Goal: Find contact information: Find contact information

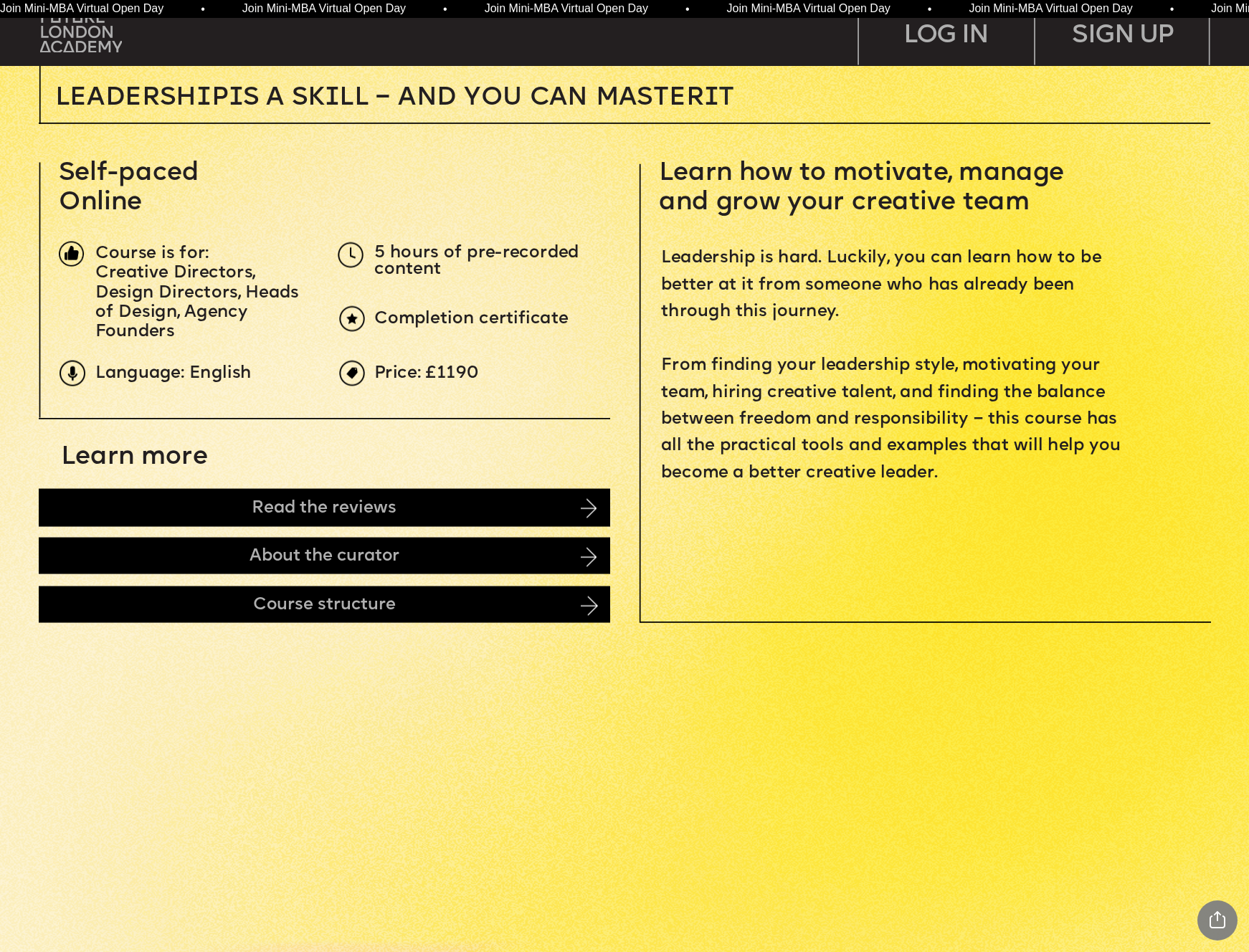
scroll to position [554, 0]
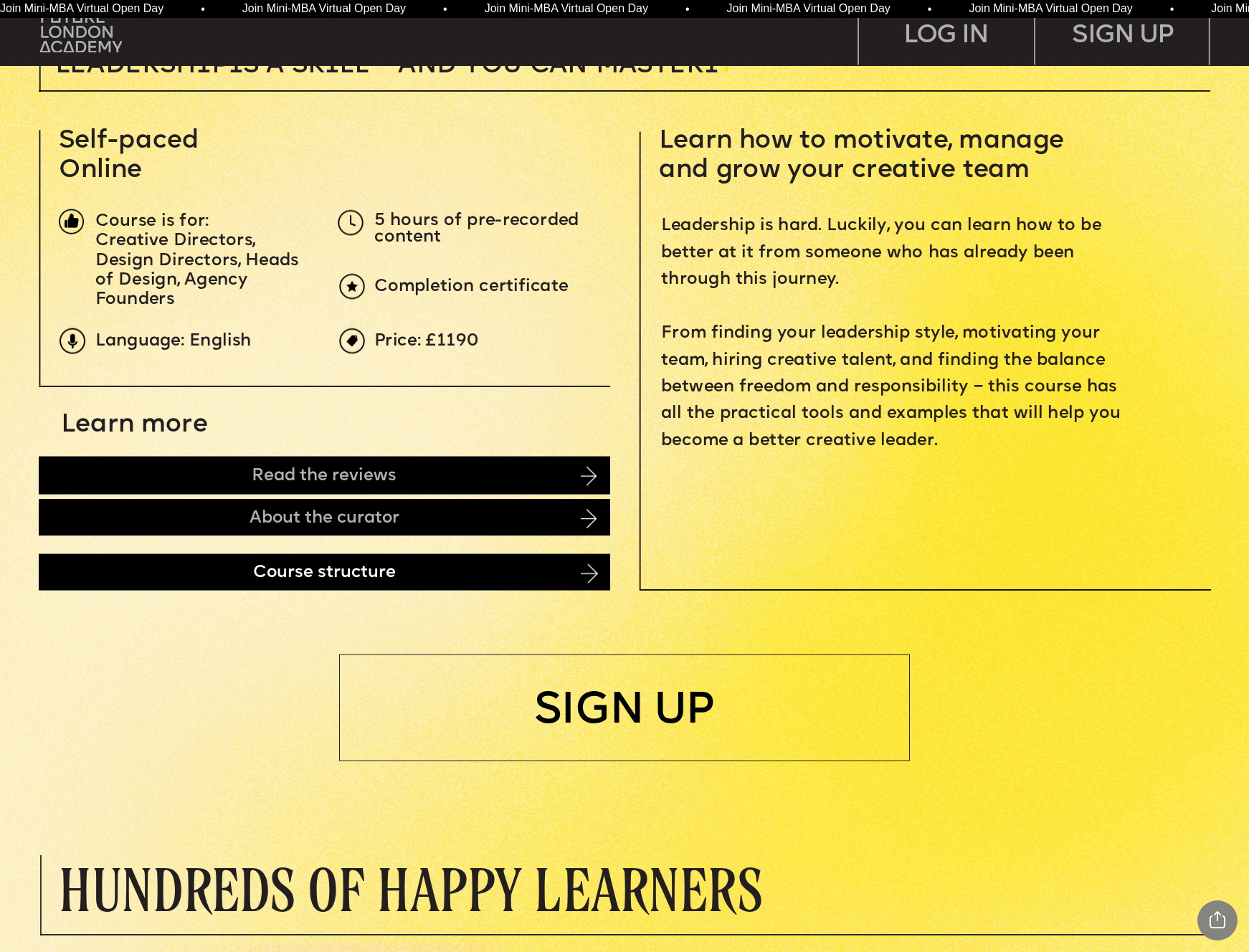
click at [279, 569] on div "Course structure" at bounding box center [324, 572] width 570 height 37
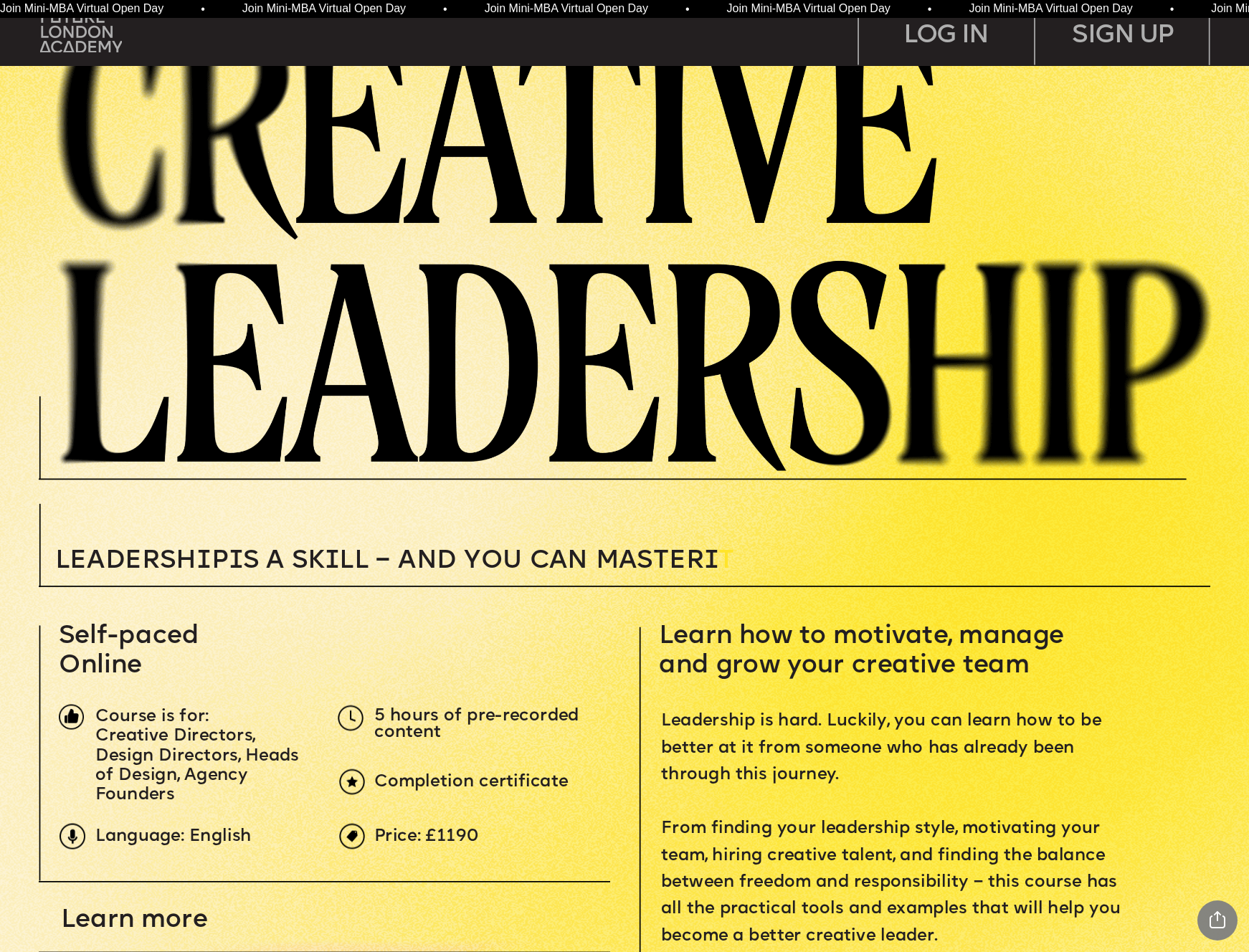
scroll to position [0, 0]
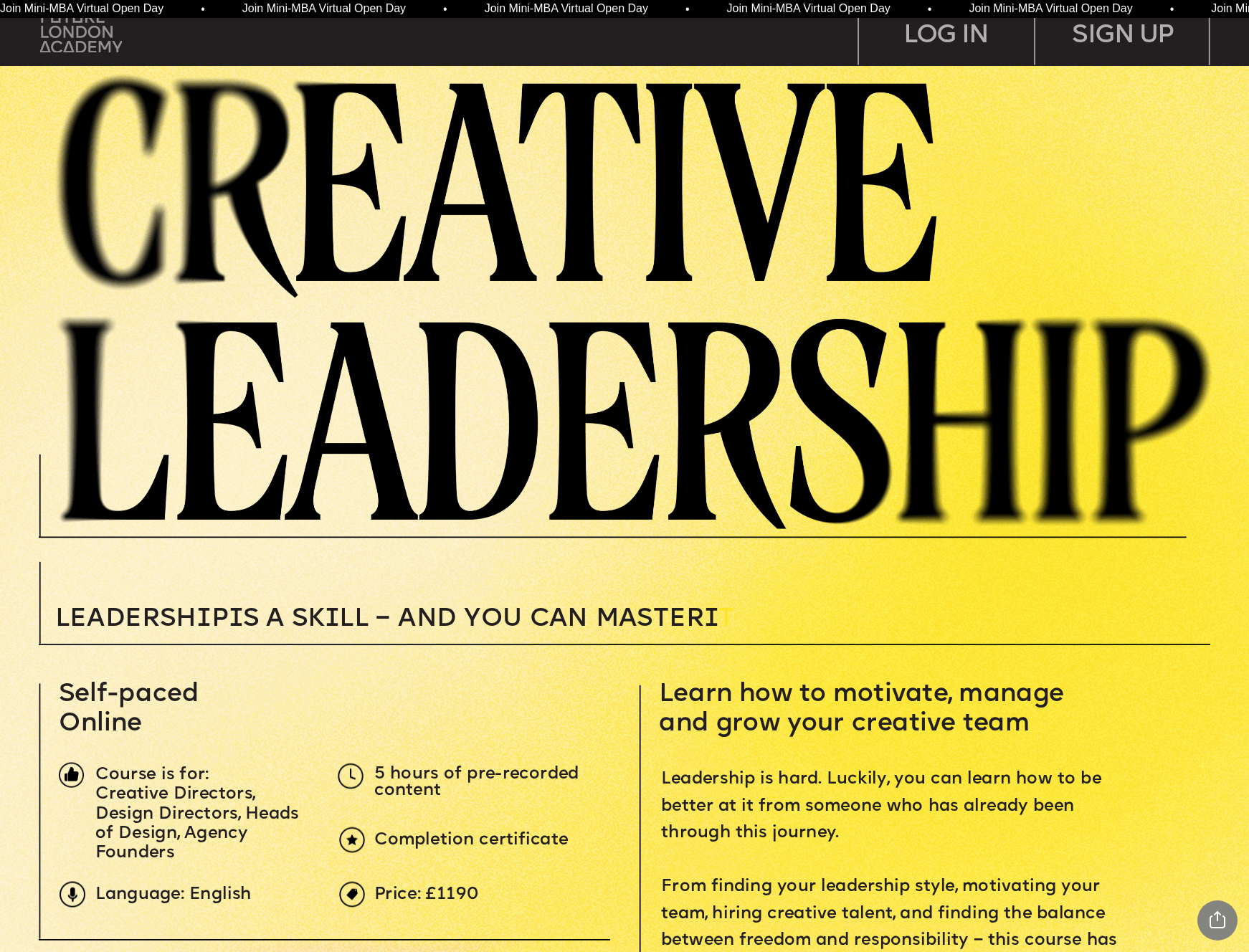
click at [75, 41] on img at bounding box center [81, 31] width 82 height 42
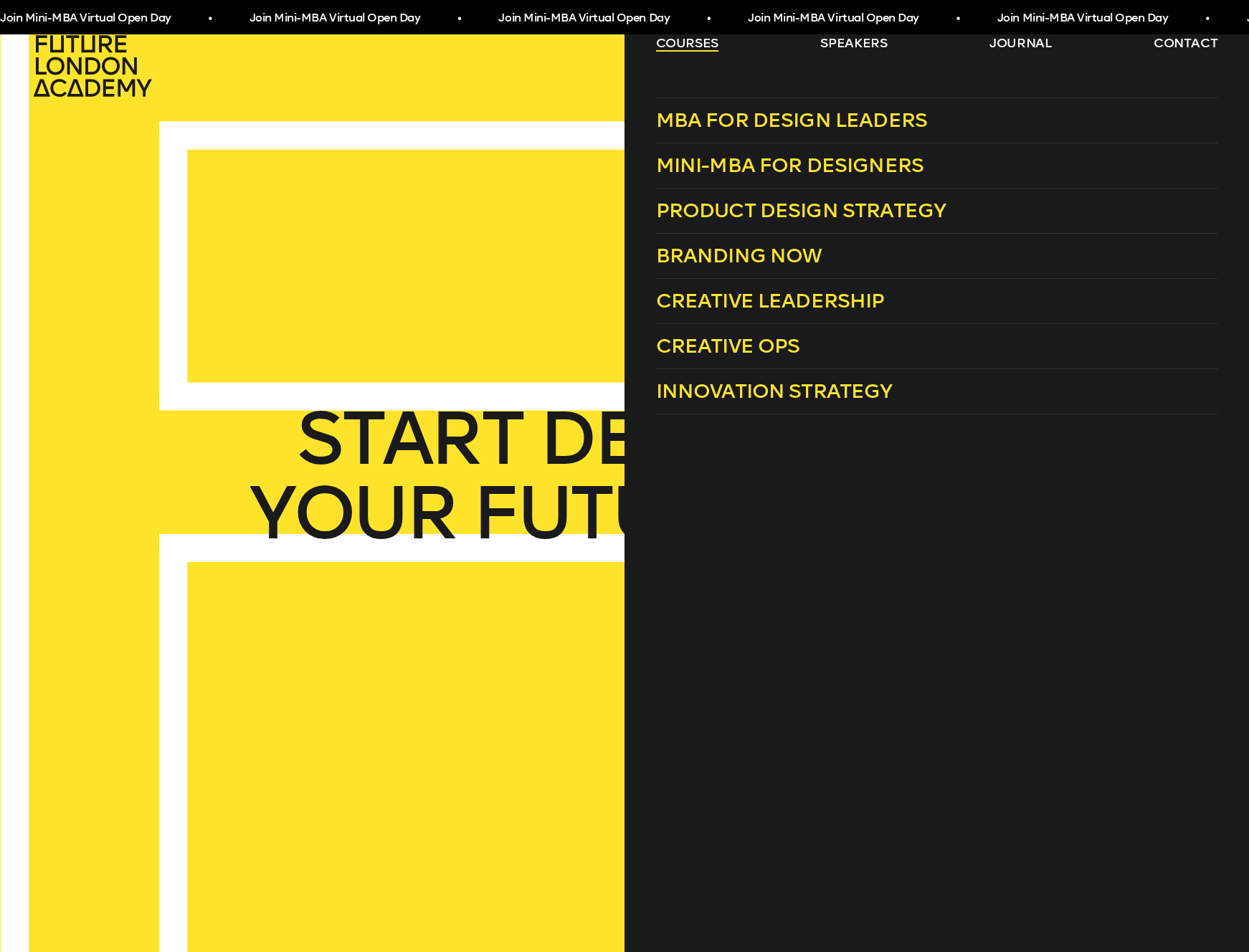
click at [685, 43] on link "courses" at bounding box center [687, 43] width 63 height 18
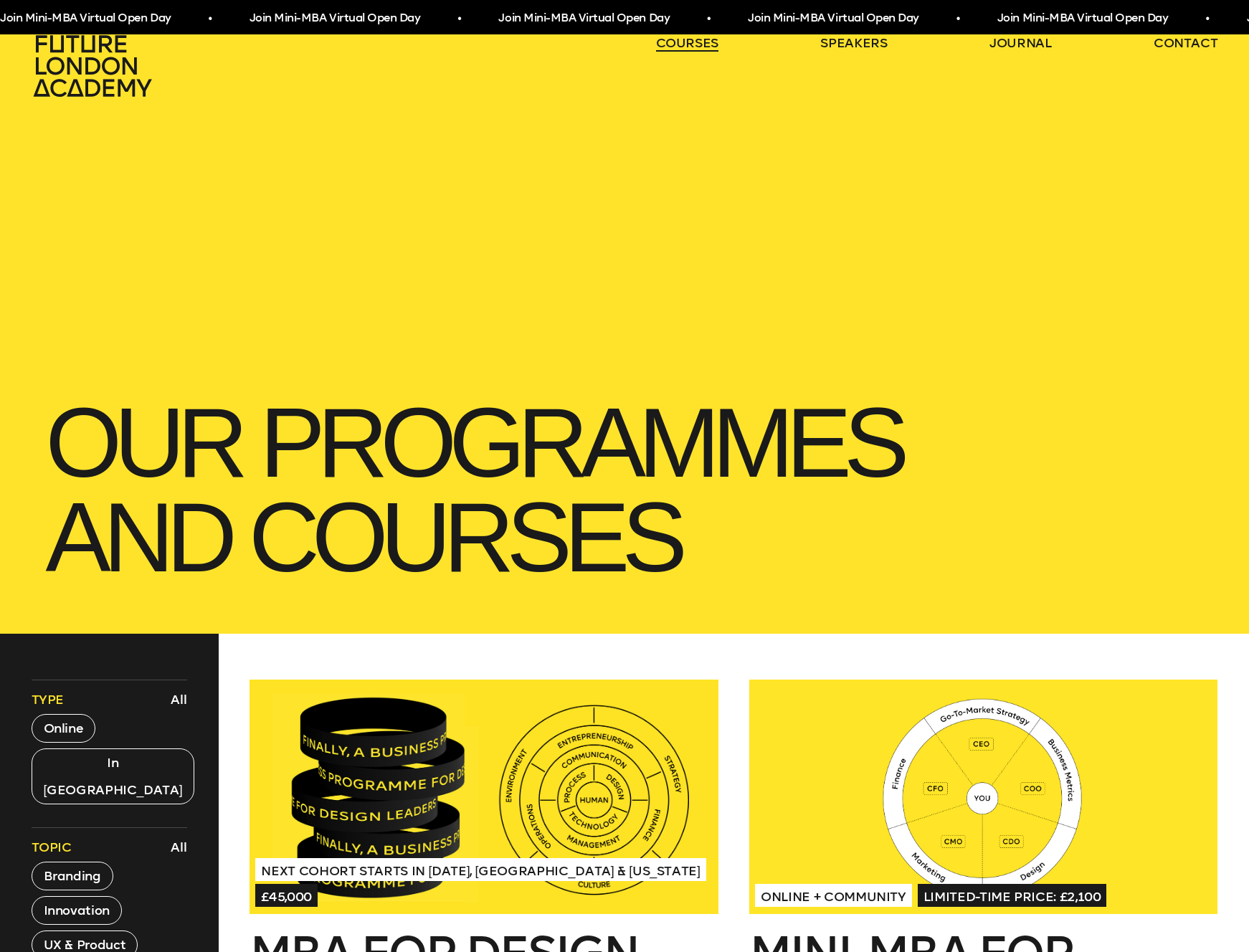
click at [685, 42] on link "courses" at bounding box center [687, 43] width 63 height 18
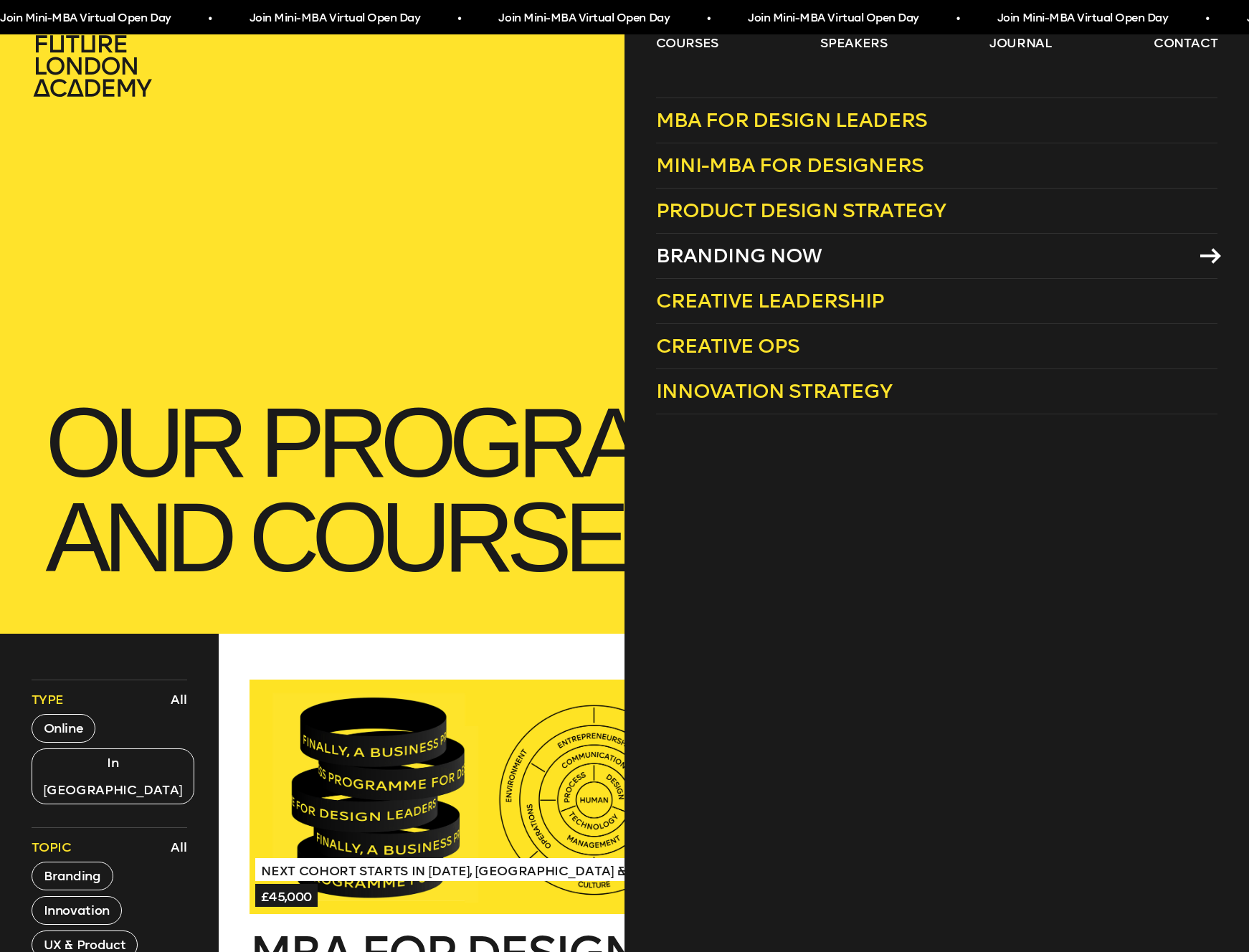
click at [768, 251] on span "Branding Now" at bounding box center [739, 255] width 166 height 23
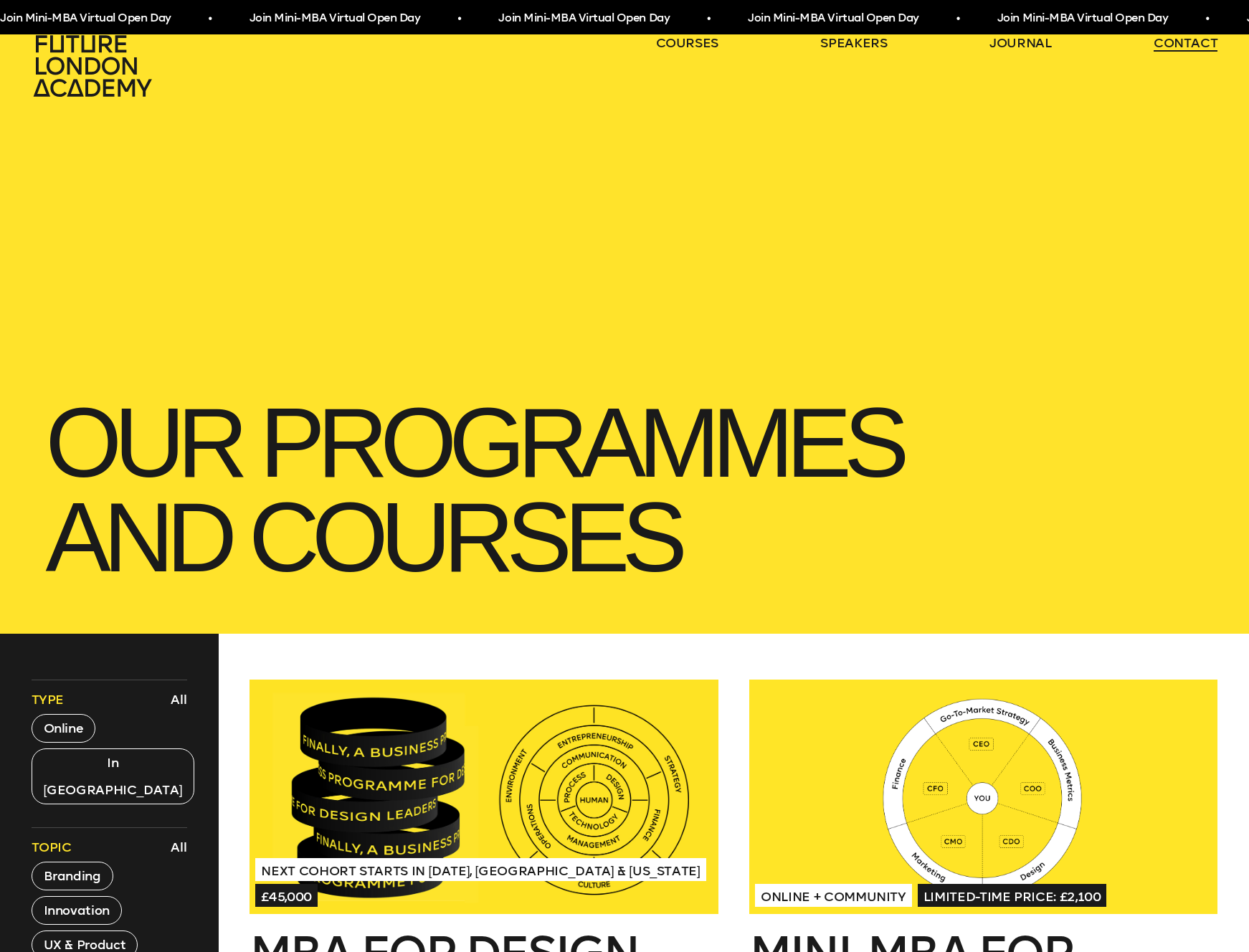
click at [1187, 42] on link "contact" at bounding box center [1186, 43] width 64 height 18
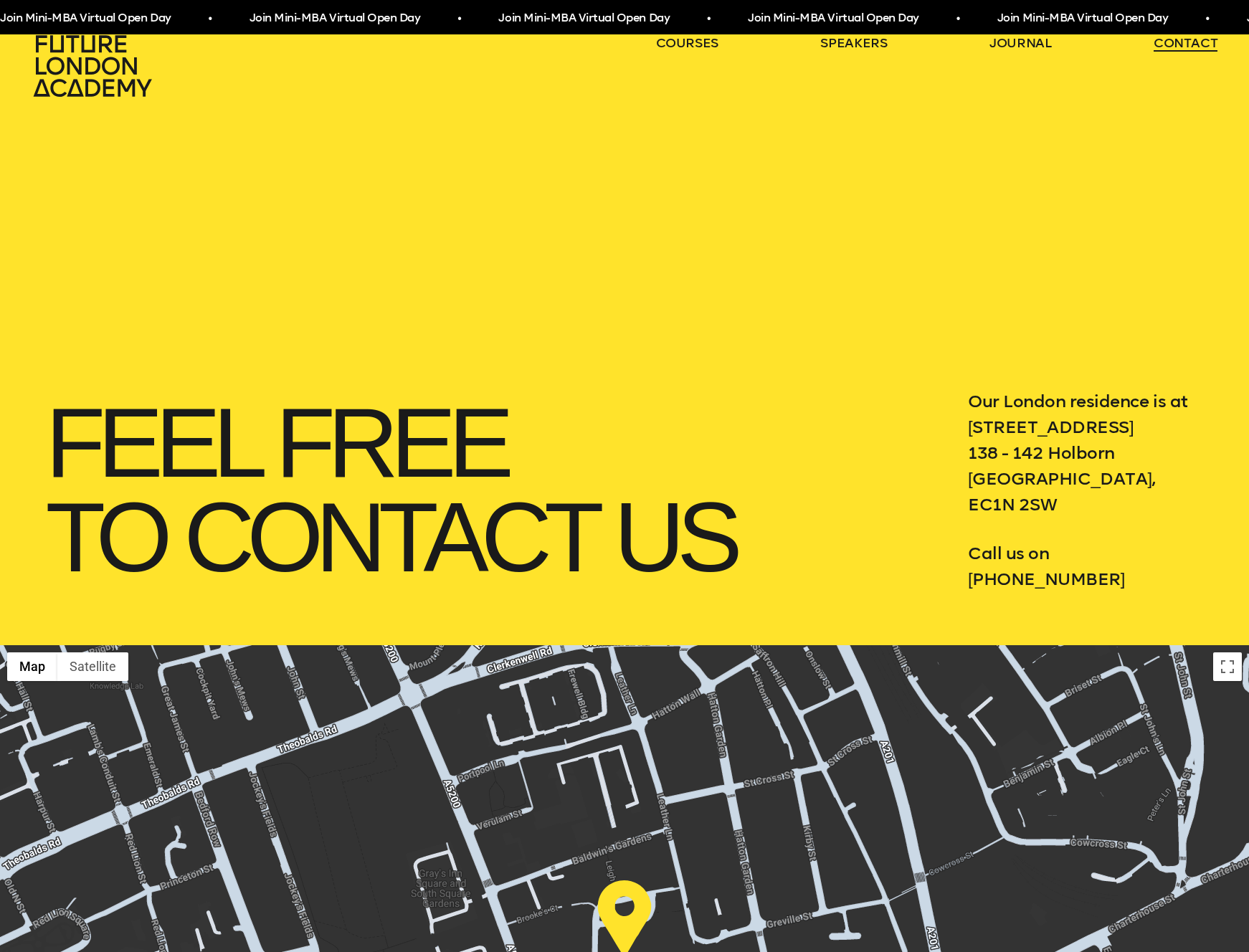
click at [1197, 42] on link "contact" at bounding box center [1186, 43] width 64 height 18
click at [1177, 46] on link "contact" at bounding box center [1186, 43] width 64 height 18
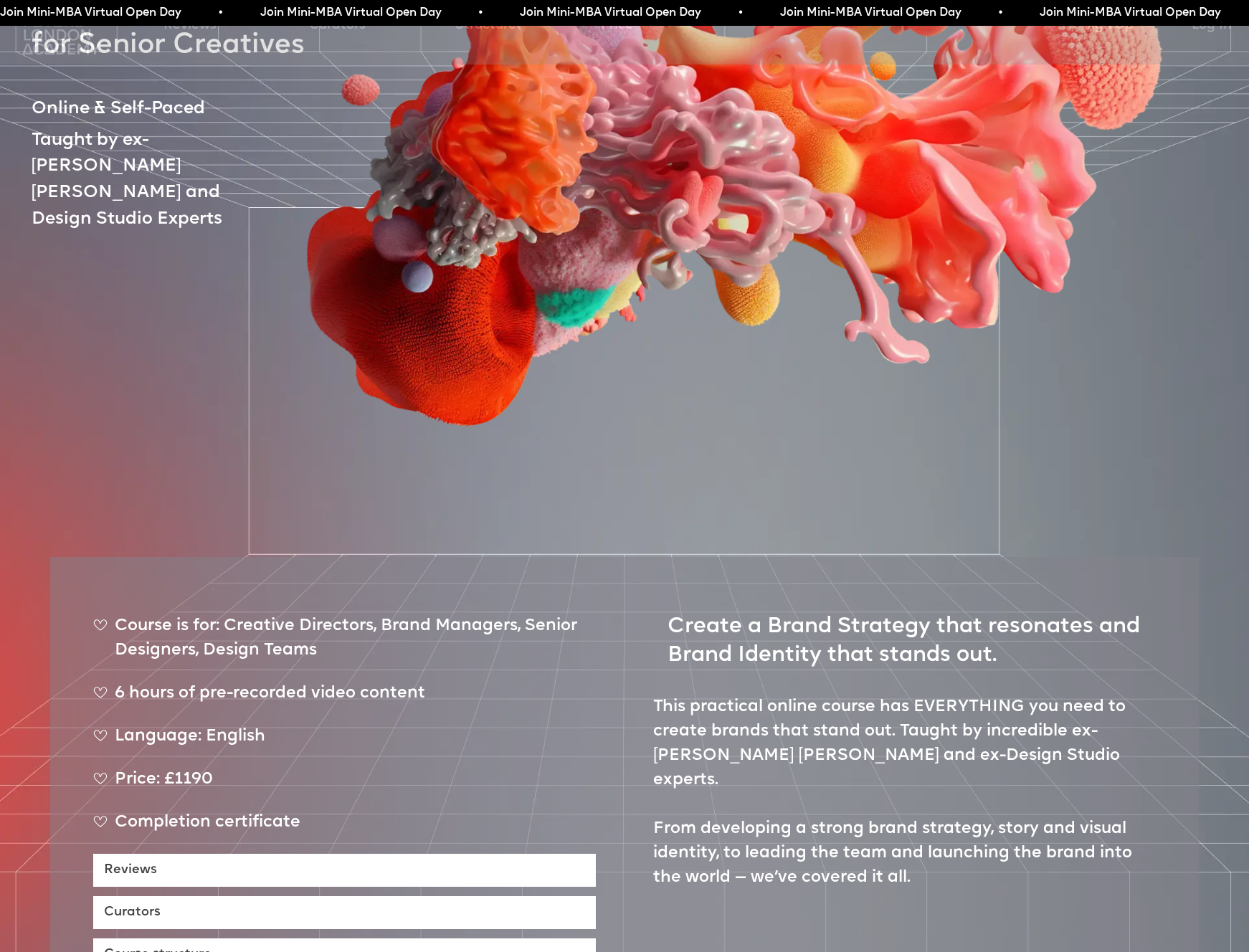
scroll to position [694, 0]
